Goal: Task Accomplishment & Management: Manage account settings

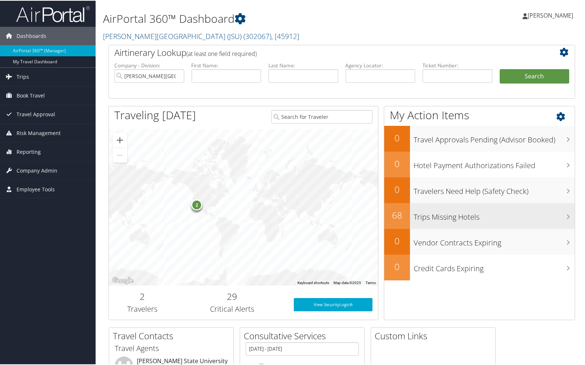
click at [563, 214] on h3 "Trips Missing Hotels" at bounding box center [494, 214] width 161 height 14
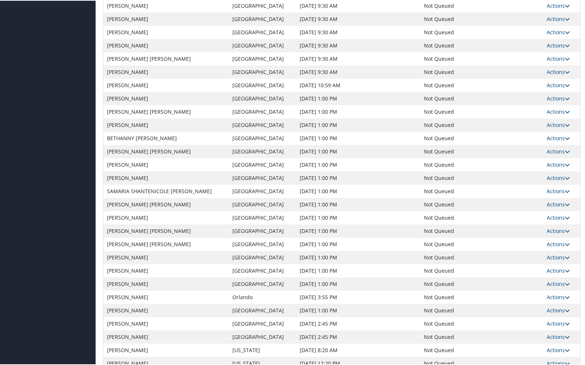
scroll to position [331, 0]
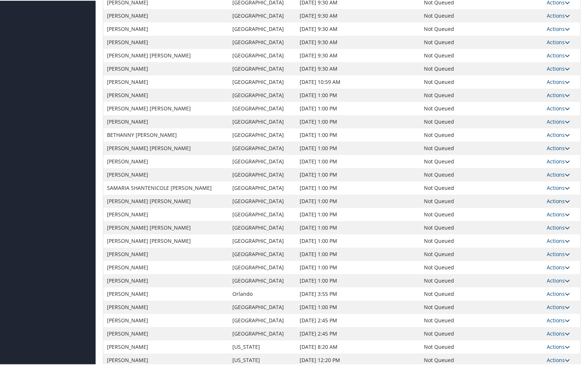
click at [556, 201] on link "Actions" at bounding box center [558, 200] width 23 height 7
click at [547, 225] on link "View Itinerary" at bounding box center [538, 223] width 51 height 13
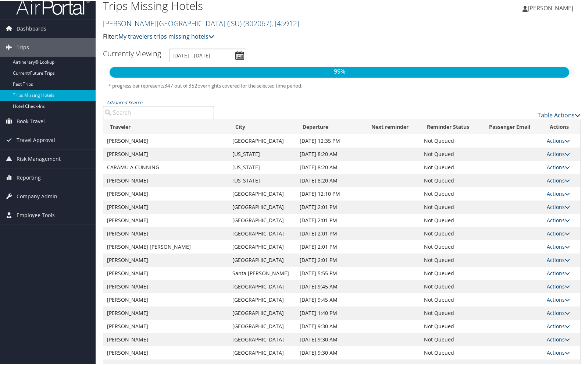
scroll to position [0, 0]
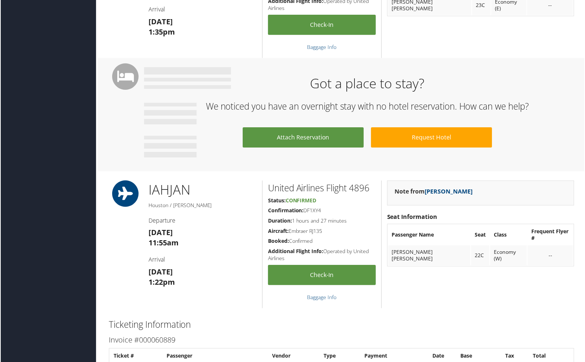
scroll to position [404, 0]
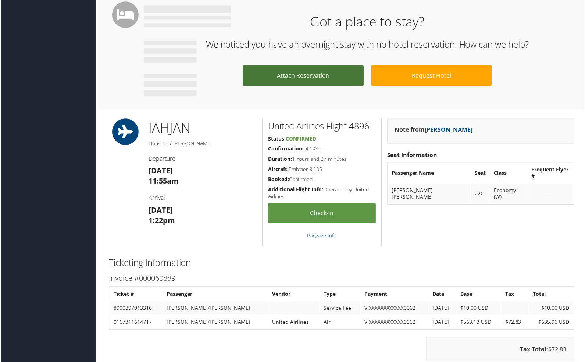
click at [293, 77] on link "Attach Reservation" at bounding box center [303, 76] width 121 height 20
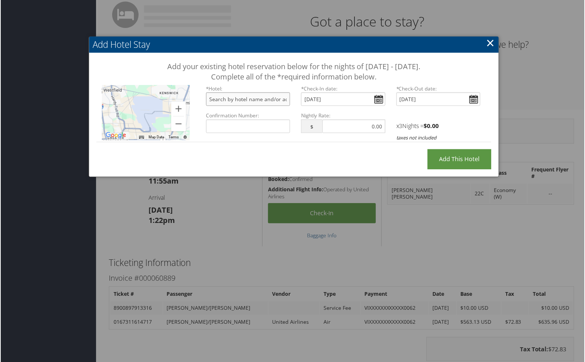
click at [247, 99] on input "text" at bounding box center [248, 100] width 84 height 14
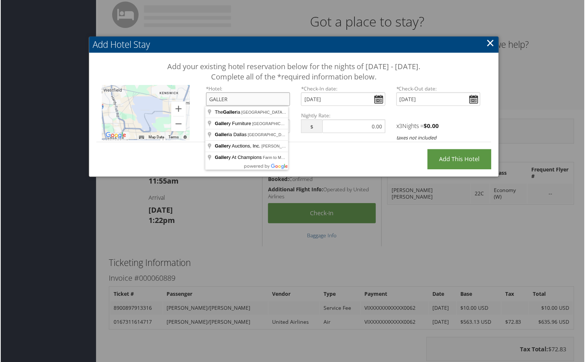
drag, startPoint x: 231, startPoint y: 101, endPoint x: 93, endPoint y: 78, distance: 139.8
click at [110, 80] on div "Add your existing hotel reservation below for the nights of October 26 - Octobe…" at bounding box center [294, 105] width 411 height 104
type input "HOUST"
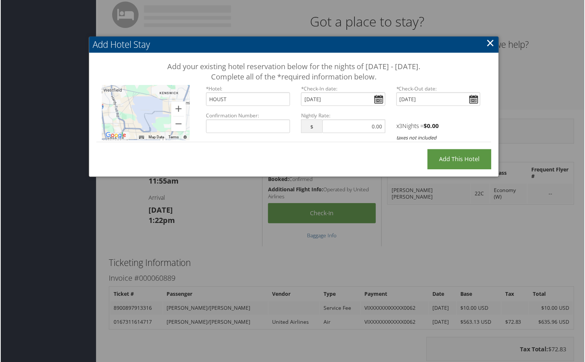
click at [490, 45] on link "×" at bounding box center [491, 43] width 8 height 15
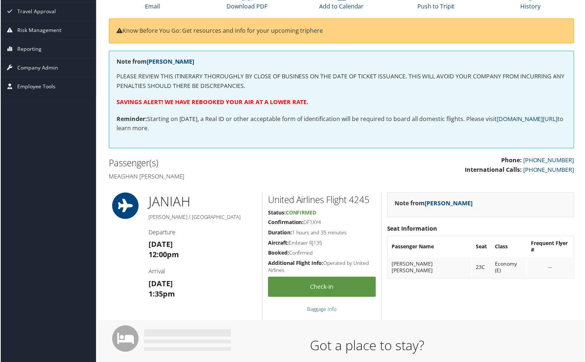
scroll to position [0, 0]
